Goal: Information Seeking & Learning: Learn about a topic

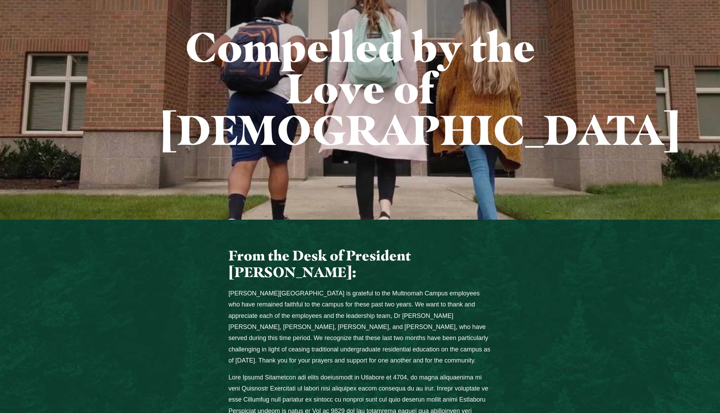
scroll to position [127, 0]
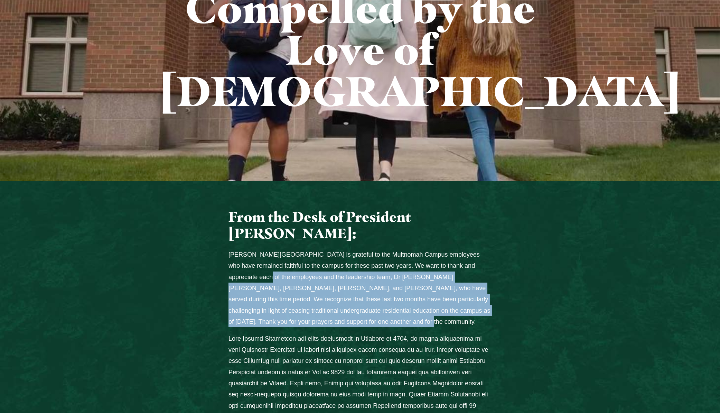
drag, startPoint x: 246, startPoint y: 235, endPoint x: 351, endPoint y: 281, distance: 115.2
click at [351, 281] on p "Jessup University is grateful to the Multnomah Campus employees who have remain…" at bounding box center [359, 288] width 263 height 78
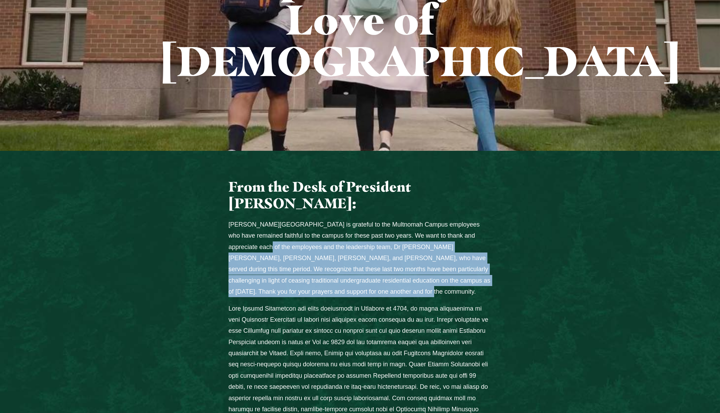
scroll to position [217, 0]
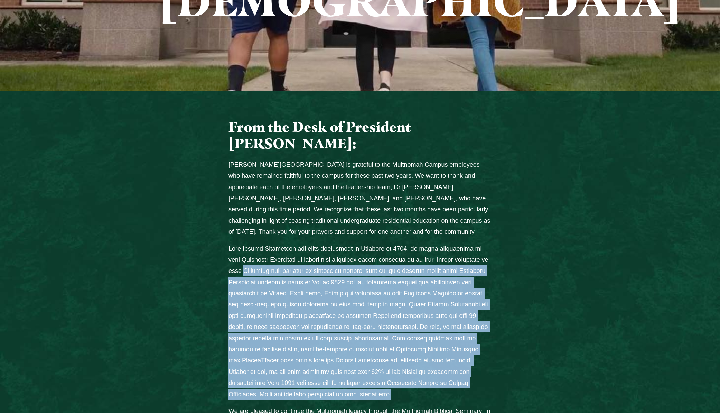
drag, startPoint x: 278, startPoint y: 228, endPoint x: 443, endPoint y: 351, distance: 205.7
click at [443, 351] on p "Columns" at bounding box center [359, 321] width 263 height 157
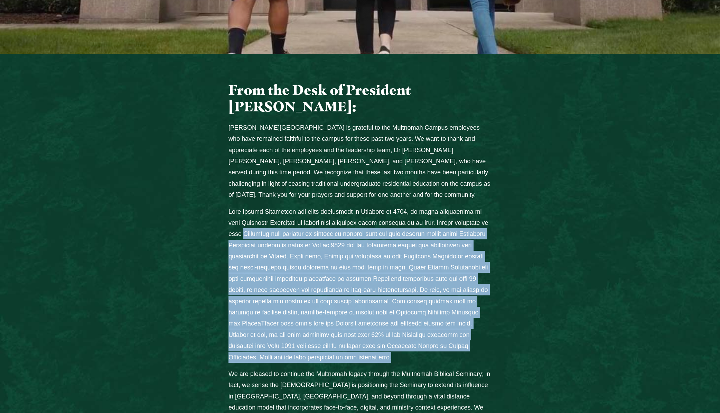
scroll to position [280, 0]
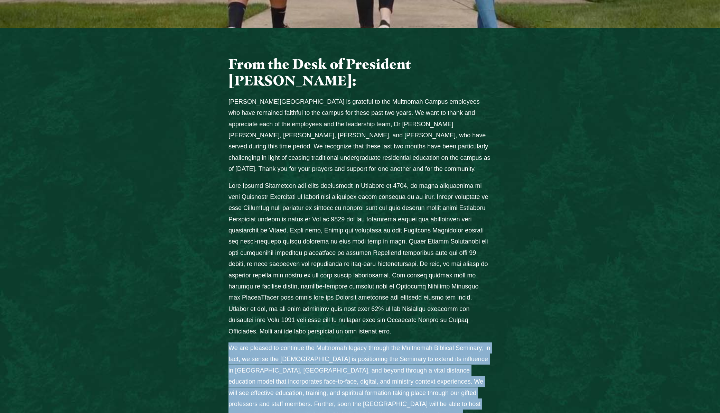
drag, startPoint x: 231, startPoint y: 301, endPoint x: 432, endPoint y: 367, distance: 211.7
click at [432, 367] on p "We are pleased to continue the Multnomah legacy through the Multnomah Biblical …" at bounding box center [359, 387] width 263 height 90
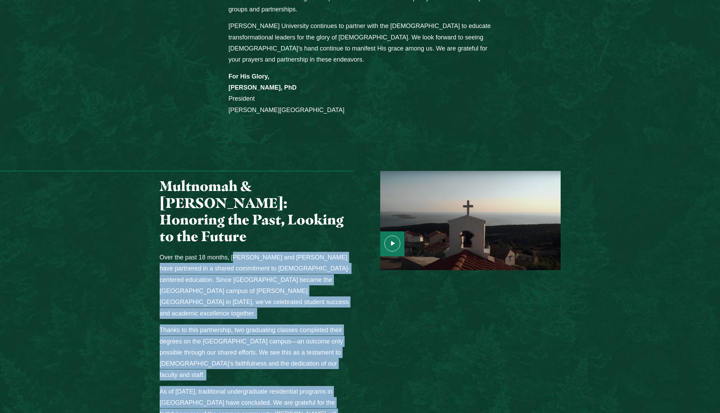
scroll to position [756, 0]
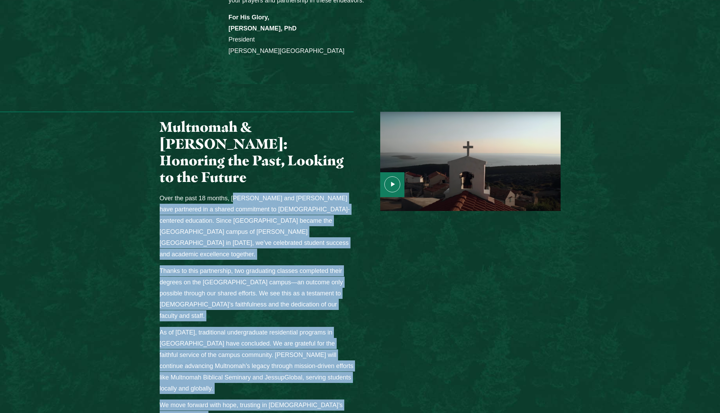
drag, startPoint x: 237, startPoint y: 229, endPoint x: 262, endPoint y: 287, distance: 63.2
click at [255, 281] on div "Multnomah & Jessup: Honoring the Past, Looking to the Future Over the past 18 m…" at bounding box center [256, 295] width 207 height 367
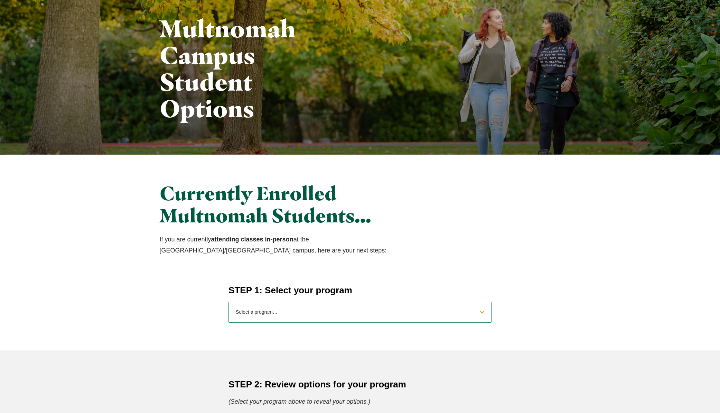
scroll to position [115, 0]
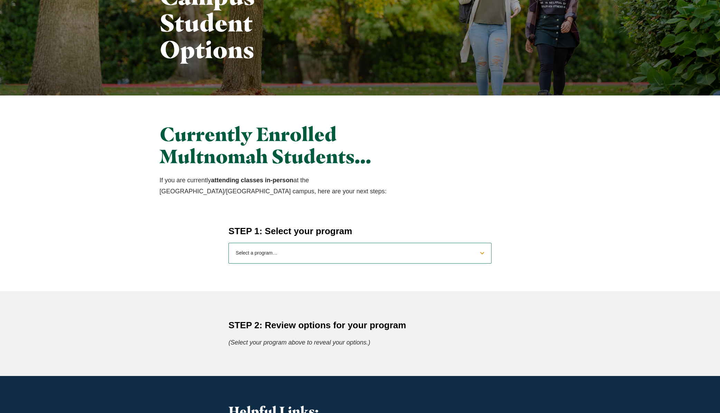
click at [274, 263] on div "STEP 1: Select your program Select a program… BS Bible and Theology BS Biology …" at bounding box center [360, 258] width 720 height 66
select select "2025bibletheology"
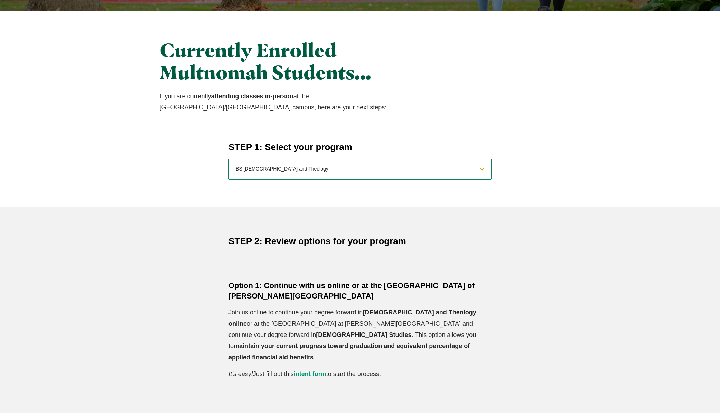
scroll to position [237, 0]
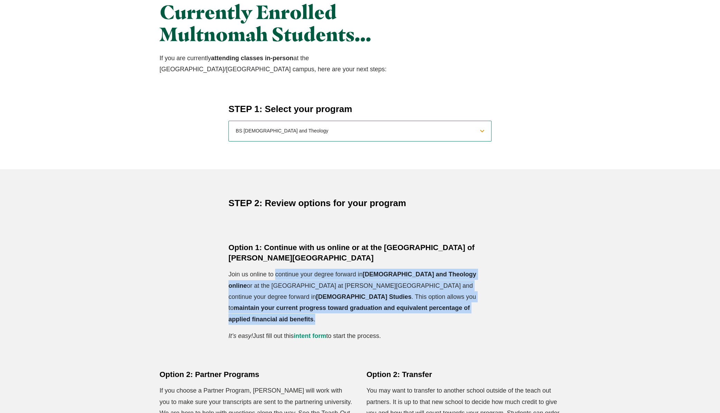
drag, startPoint x: 277, startPoint y: 271, endPoint x: 368, endPoint y: 299, distance: 95.5
click at [374, 300] on p "Join us online to continue your degree forward in Bible and Theology online or …" at bounding box center [359, 297] width 263 height 56
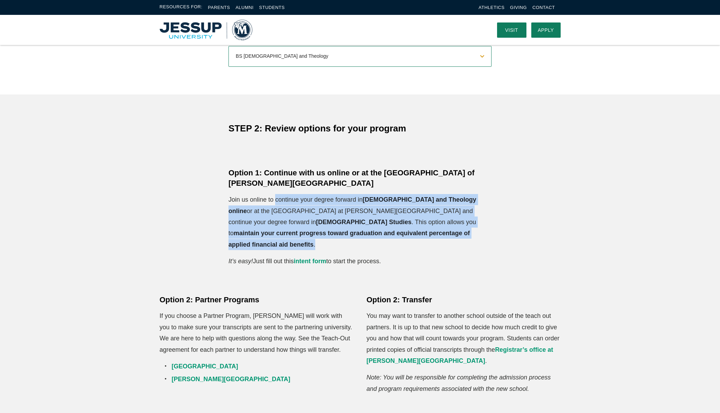
scroll to position [0, 0]
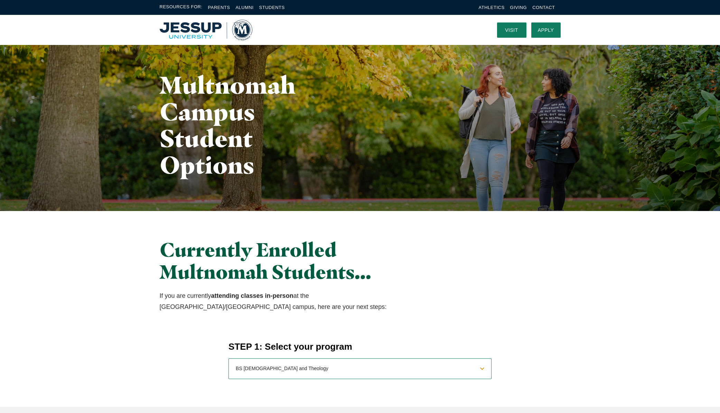
click at [196, 34] on img "Home" at bounding box center [206, 30] width 93 height 21
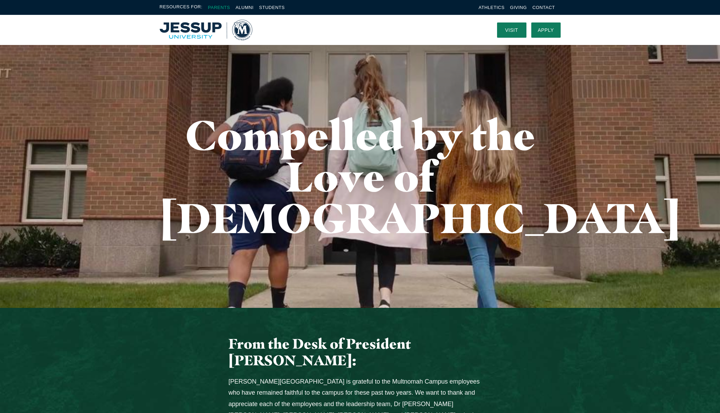
click at [227, 8] on link "Parents" at bounding box center [219, 7] width 22 height 5
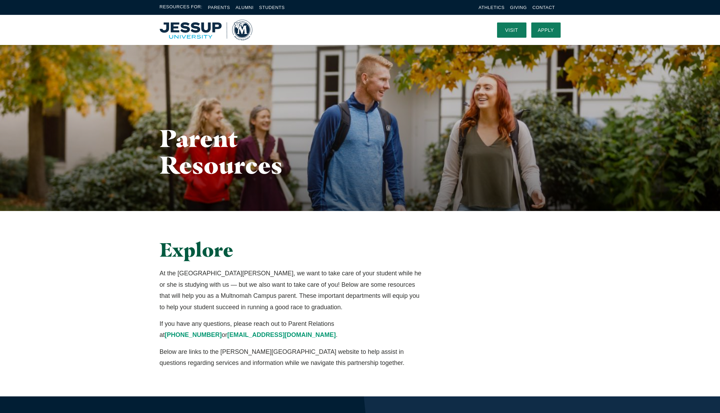
click at [274, 10] on li "Students" at bounding box center [272, 7] width 26 height 8
click at [272, 8] on link "Students" at bounding box center [272, 7] width 26 height 5
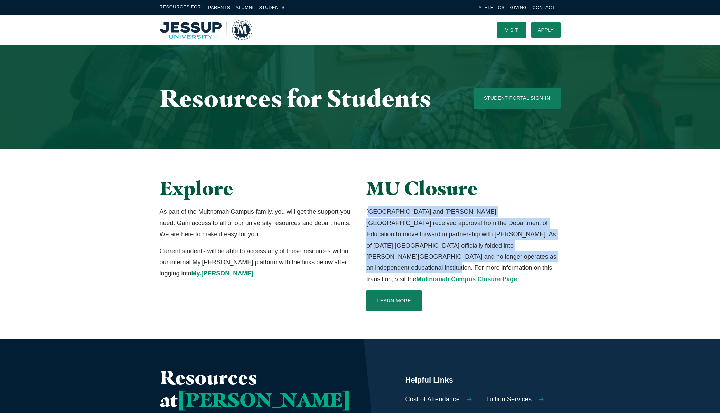
drag, startPoint x: 373, startPoint y: 212, endPoint x: 474, endPoint y: 257, distance: 110.5
click at [474, 257] on p "Multnomah University and Jessup University received approval from the Departmen…" at bounding box center [463, 245] width 194 height 78
click at [460, 275] on link "Multnomah Campus Closure Page" at bounding box center [466, 278] width 101 height 7
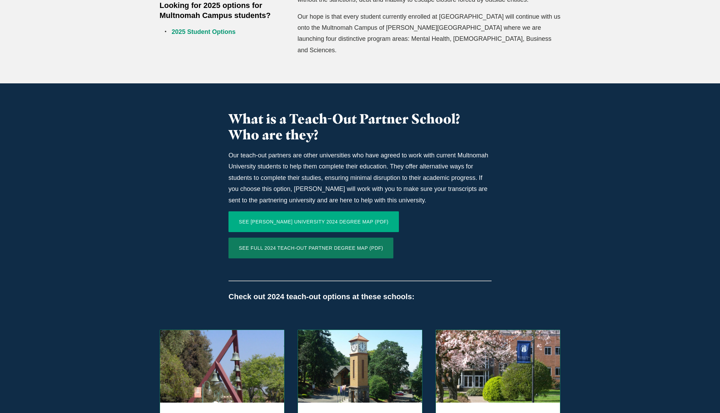
scroll to position [476, 0]
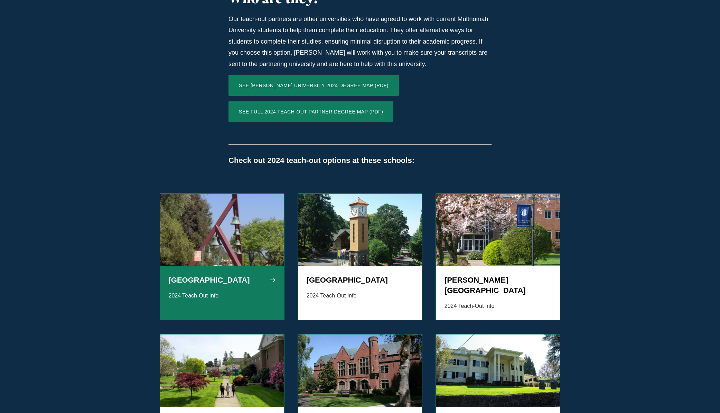
click at [215, 232] on img "Grid" at bounding box center [222, 230] width 124 height 73
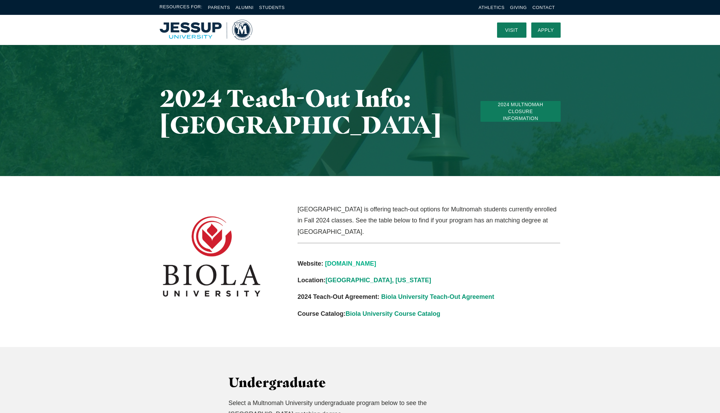
click at [347, 263] on link "[DOMAIN_NAME]" at bounding box center [350, 263] width 51 height 7
